Goal: Complete application form

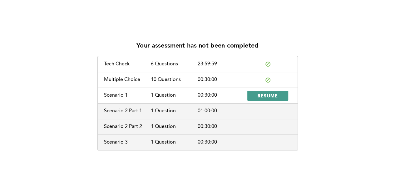
click at [259, 95] on span "RESUME" at bounding box center [268, 96] width 21 height 6
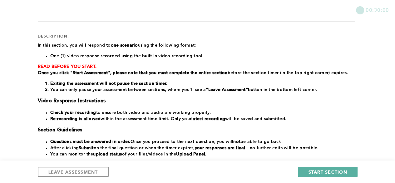
scroll to position [73, 0]
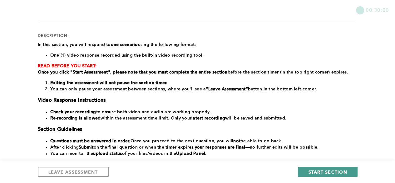
click at [309, 173] on button "START SECTION" at bounding box center [327, 172] width 59 height 10
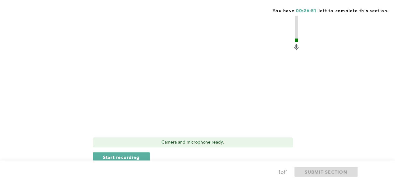
scroll to position [279, 0]
click at [123, 156] on span "Start recording" at bounding box center [121, 156] width 37 height 6
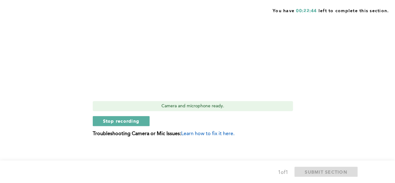
scroll to position [316, 0]
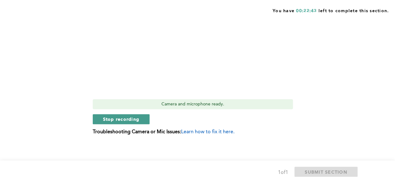
click at [140, 118] on button "Stop recording" at bounding box center [121, 119] width 57 height 10
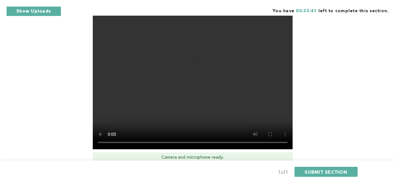
scroll to position [263, 0]
click at [212, 90] on video at bounding box center [193, 74] width 200 height 150
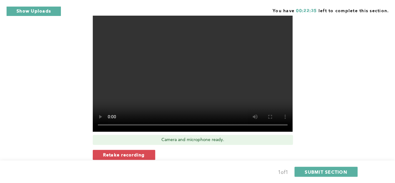
scroll to position [284, 0]
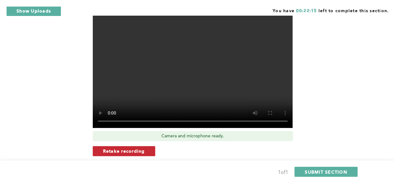
click at [128, 150] on span "Retake recording" at bounding box center [124, 151] width 42 height 6
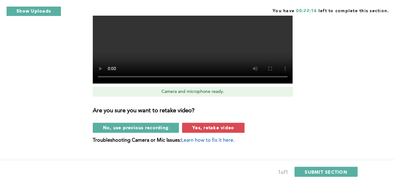
scroll to position [329, 0]
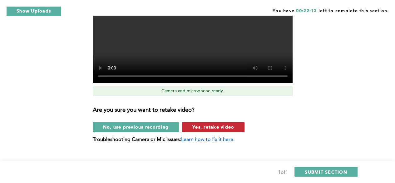
click at [204, 126] on span "Yes, retake video" at bounding box center [214, 127] width 42 height 6
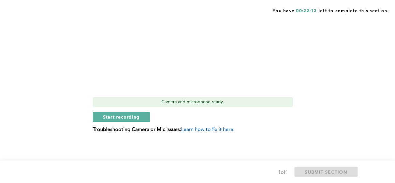
scroll to position [318, 0]
click at [124, 117] on span "Start recording" at bounding box center [121, 117] width 37 height 6
click at [137, 119] on span "Stop recording" at bounding box center [121, 117] width 37 height 6
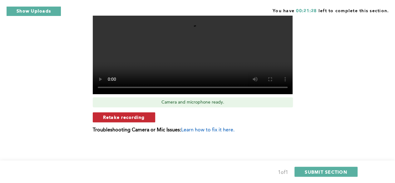
click at [148, 116] on button "Retake recording" at bounding box center [124, 117] width 63 height 10
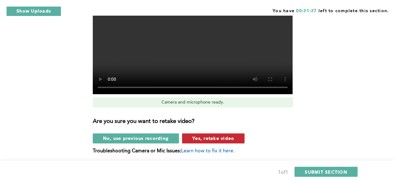
click at [205, 139] on span "Yes, retake video" at bounding box center [214, 138] width 42 height 6
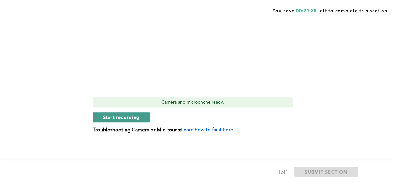
click at [142, 116] on button "Start recording" at bounding box center [122, 117] width 58 height 10
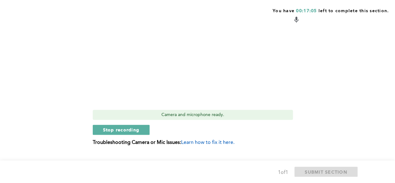
scroll to position [312, 0]
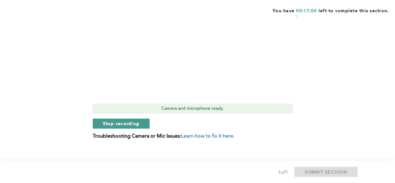
click at [114, 125] on span "Stop recording" at bounding box center [121, 123] width 37 height 6
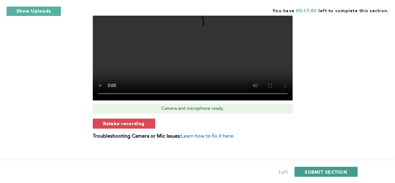
click at [314, 175] on button "SUBMIT SECTION" at bounding box center [326, 172] width 63 height 10
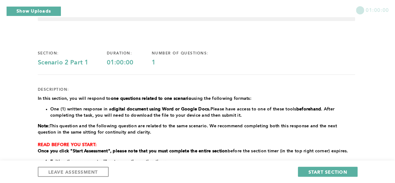
scroll to position [19, 0]
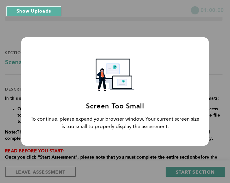
click at [119, 145] on div "Screen Too Small To continue, please expand your browser window. Your current s…" at bounding box center [115, 91] width 188 height 108
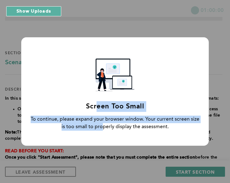
drag, startPoint x: 103, startPoint y: 143, endPoint x: 101, endPoint y: 103, distance: 40.0
click at [101, 103] on div "Screen Too Small To continue, please expand your browser window. Your current s…" at bounding box center [115, 91] width 188 height 108
click at [98, 160] on div "Screen Too Small To continue, please expand your browser window. Your current s…" at bounding box center [115, 91] width 230 height 183
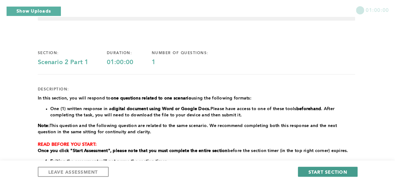
click at [309, 171] on span "START SECTION" at bounding box center [328, 172] width 39 height 6
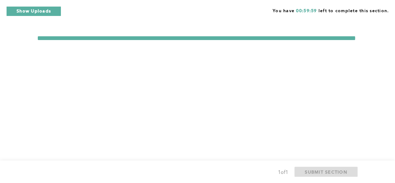
scroll to position [0, 0]
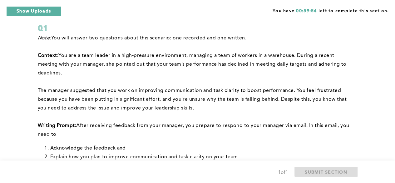
scroll to position [38, 0]
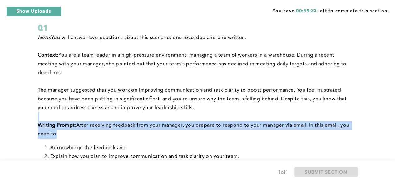
drag, startPoint x: 189, startPoint y: 131, endPoint x: 193, endPoint y: 107, distance: 23.7
click at [193, 107] on div "Note: You will answer two questions about this scenario: one recorded and one w…" at bounding box center [197, 128] width 318 height 190
click at [176, 133] on p "Writing Prompt : After receiving feedback from your manager, you prepare to res…" at bounding box center [197, 130] width 318 height 18
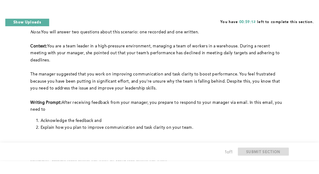
scroll to position [52, 0]
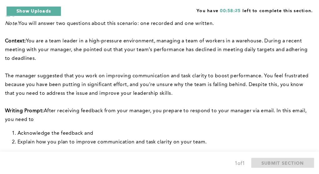
click at [138, 104] on p at bounding box center [158, 102] width 307 height 9
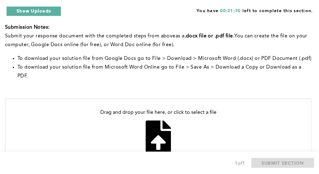
scroll to position [222, 0]
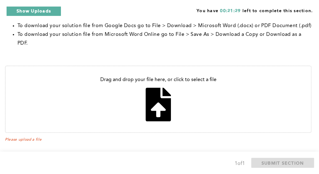
click at [161, 101] on input "file" at bounding box center [158, 99] width 305 height 66
type input "C:\fakepath\[PERSON_NAME] .pdf"
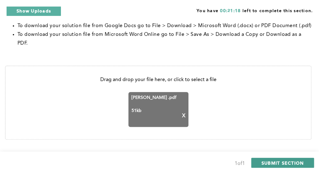
click at [264, 162] on span "SUBMIT SECTION" at bounding box center [283, 163] width 43 height 6
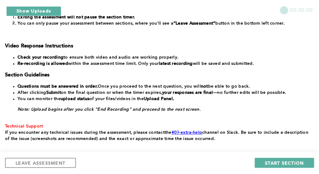
scroll to position [144, 0]
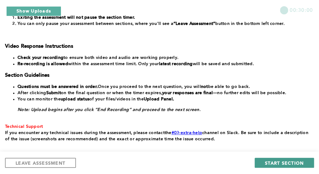
click at [266, 161] on span "START SECTION" at bounding box center [284, 163] width 39 height 6
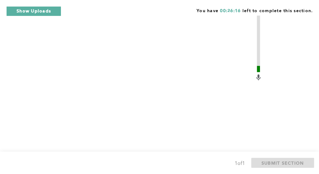
scroll to position [334, 0]
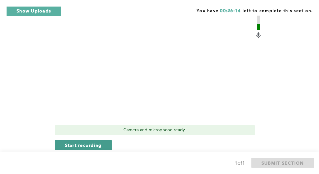
click at [80, 143] on span "Start recording" at bounding box center [83, 145] width 37 height 6
click at [80, 143] on span "Stop recording" at bounding box center [83, 145] width 37 height 6
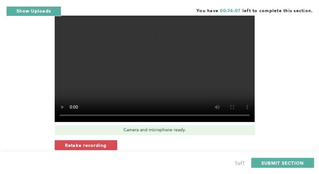
scroll to position [360, 0]
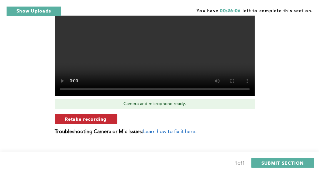
click at [106, 121] on span "Retake recording" at bounding box center [86, 119] width 42 height 6
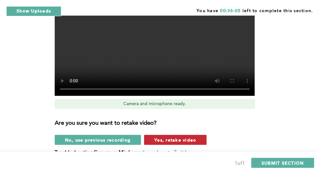
click at [159, 143] on span "Yes, retake video" at bounding box center [175, 140] width 42 height 6
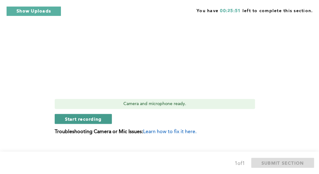
click at [93, 118] on span "Start recording" at bounding box center [83, 119] width 37 height 6
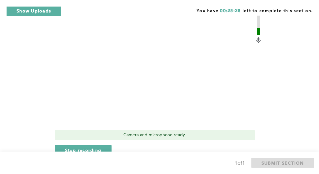
scroll to position [329, 0]
click at [146, 87] on video at bounding box center [155, 52] width 200 height 150
click at [100, 148] on span "Stop recording" at bounding box center [83, 150] width 37 height 6
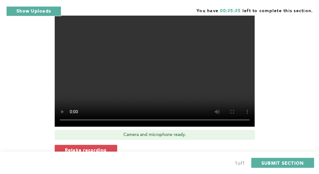
scroll to position [371, 0]
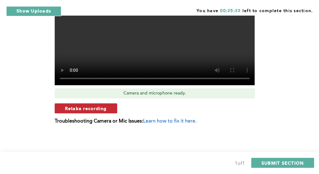
click at [109, 107] on button "Retake recording" at bounding box center [86, 108] width 63 height 10
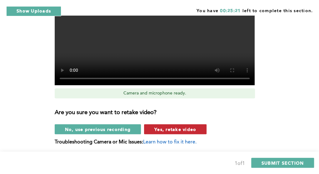
click at [171, 128] on span "Yes, retake video" at bounding box center [175, 129] width 42 height 6
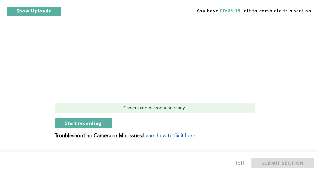
scroll to position [355, 0]
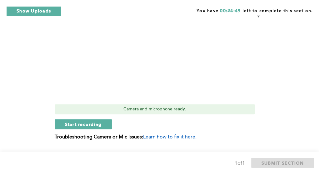
click at [144, 58] on video at bounding box center [155, 26] width 200 height 150
click at [91, 122] on span "Start recording" at bounding box center [83, 124] width 37 height 6
click at [76, 123] on span "Stop recording" at bounding box center [83, 124] width 37 height 6
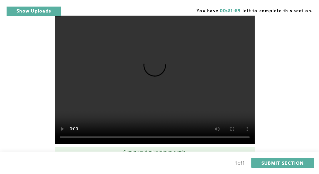
scroll to position [359, 0]
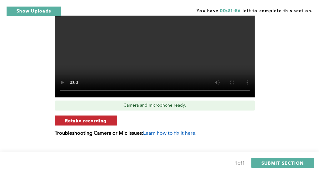
click at [111, 121] on button "Retake recording" at bounding box center [86, 121] width 63 height 10
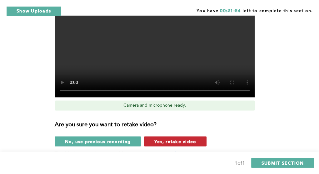
click at [163, 143] on span "Yes, retake video" at bounding box center [175, 141] width 42 height 6
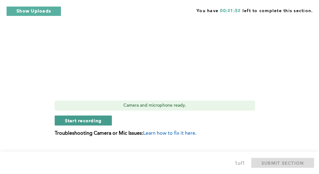
click at [99, 122] on span "Start recording" at bounding box center [83, 121] width 37 height 6
click at [103, 120] on button "Stop recording" at bounding box center [83, 121] width 57 height 10
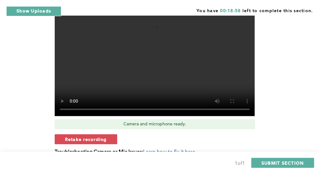
scroll to position [339, 0]
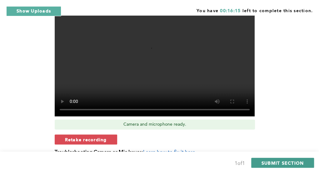
click at [279, 164] on span "SUBMIT SECTION" at bounding box center [283, 163] width 43 height 6
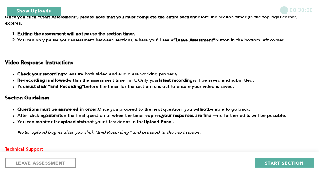
scroll to position [130, 0]
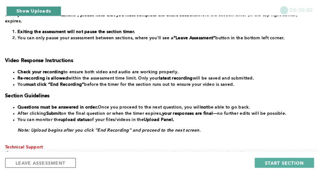
click at [20, 12] on button "Show Uploads" at bounding box center [33, 11] width 55 height 10
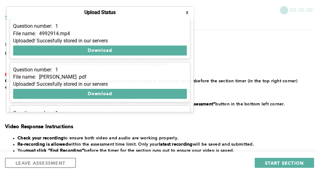
scroll to position [0, 0]
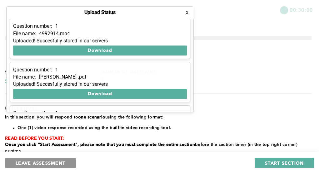
click at [37, 162] on span "LEAVE ASSESSMENT" at bounding box center [41, 163] width 50 height 6
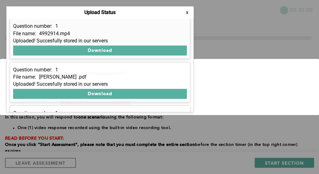
click at [188, 12] on button "x" at bounding box center [187, 12] width 6 height 6
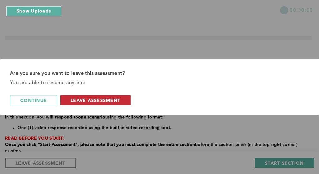
click at [114, 102] on span "leave assessment" at bounding box center [96, 101] width 50 height 6
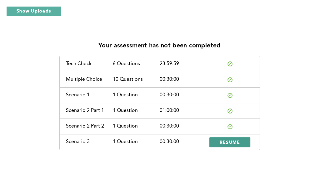
click at [229, 140] on span "RESUME" at bounding box center [230, 142] width 21 height 6
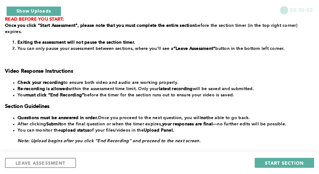
scroll to position [120, 0]
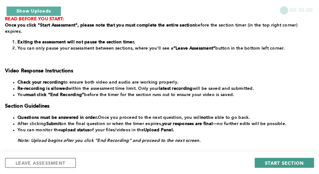
click at [268, 163] on span "START SECTION" at bounding box center [284, 163] width 39 height 6
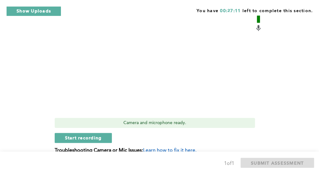
scroll to position [231, 0]
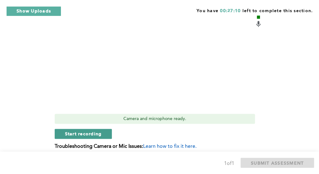
click at [96, 131] on span "Start recording" at bounding box center [83, 134] width 37 height 6
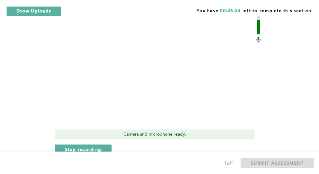
scroll to position [248, 0]
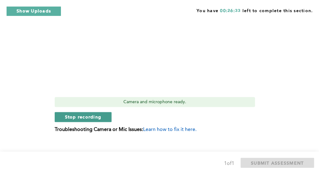
click at [99, 112] on button "Stop recording" at bounding box center [83, 117] width 57 height 10
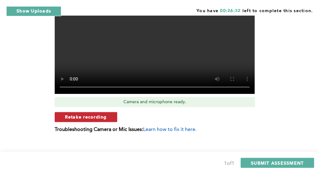
click at [103, 112] on button "Retake recording" at bounding box center [86, 117] width 63 height 10
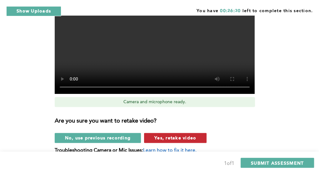
click at [154, 135] on span "Yes, retake video" at bounding box center [175, 138] width 42 height 6
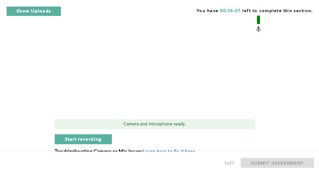
scroll to position [228, 0]
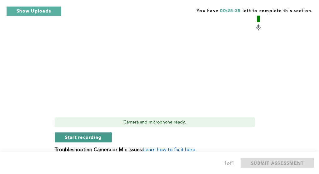
click at [78, 133] on button "Start recording" at bounding box center [84, 138] width 58 height 10
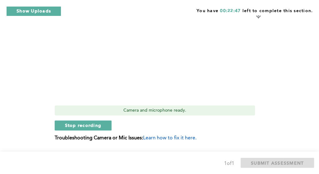
scroll to position [240, 0]
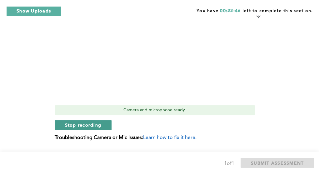
click at [84, 122] on span "Stop recording" at bounding box center [83, 125] width 37 height 6
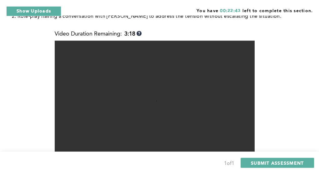
scroll to position [152, 0]
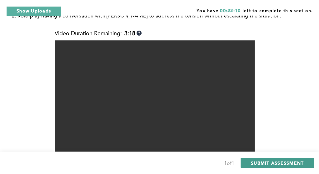
click at [273, 163] on span "SUBMIT ASSESSMENT" at bounding box center [277, 163] width 53 height 6
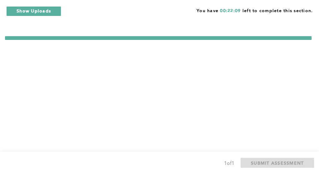
scroll to position [0, 0]
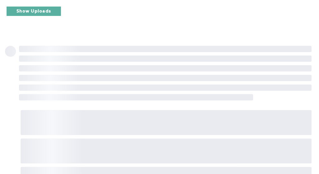
click at [249, 107] on div "‌ ‌ ‌ ‌ ‌ ‌ ‌ ‌ ‌ ‌ ‌ Loading" at bounding box center [159, 138] width 319 height 276
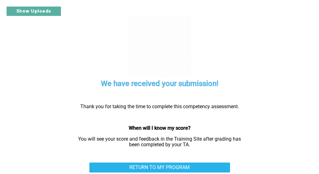
scroll to position [8, 0]
